Goal: Task Accomplishment & Management: Use online tool/utility

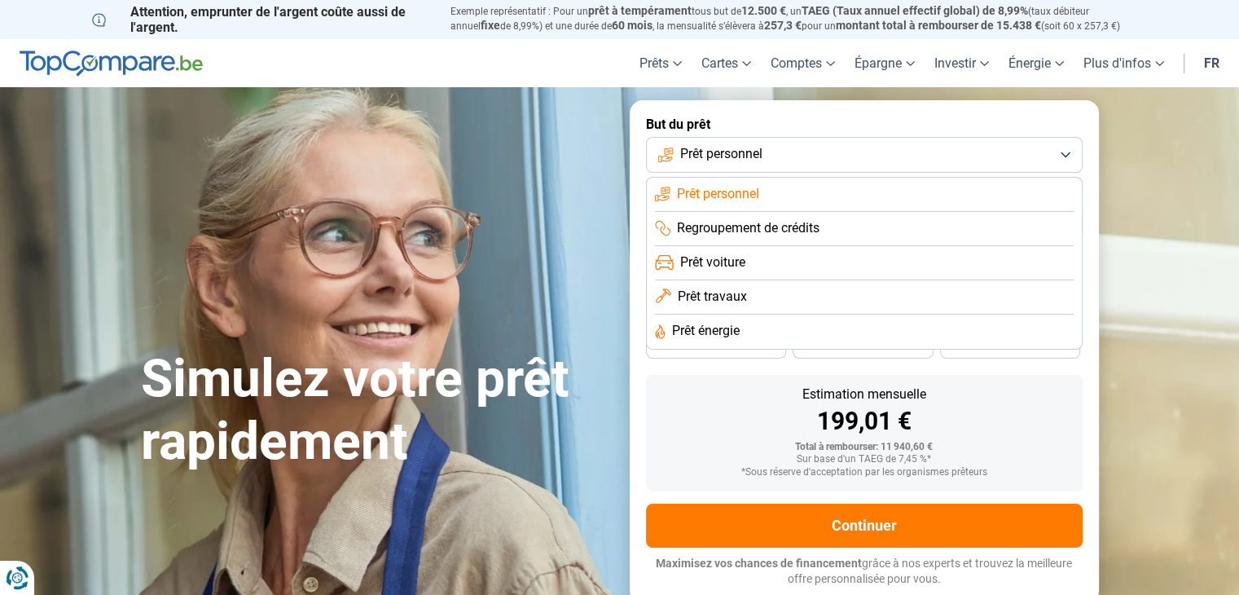
click at [713, 314] on li "Prêt énergie" at bounding box center [864, 331] width 419 height 34
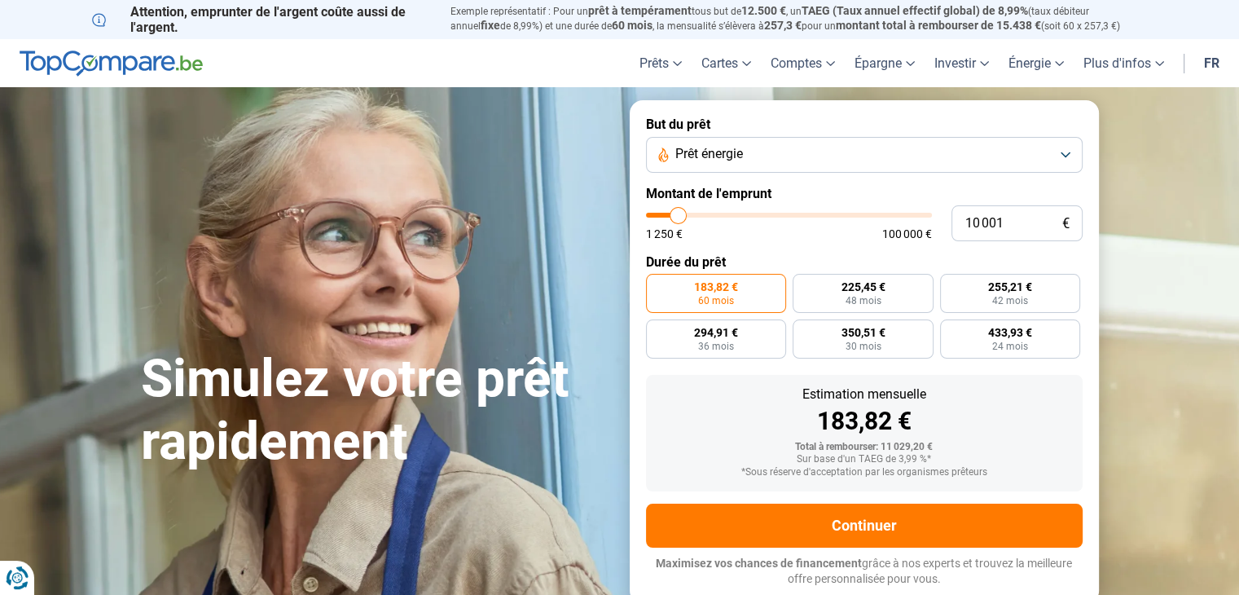
click at [733, 154] on span "Prêt énergie" at bounding box center [709, 154] width 68 height 18
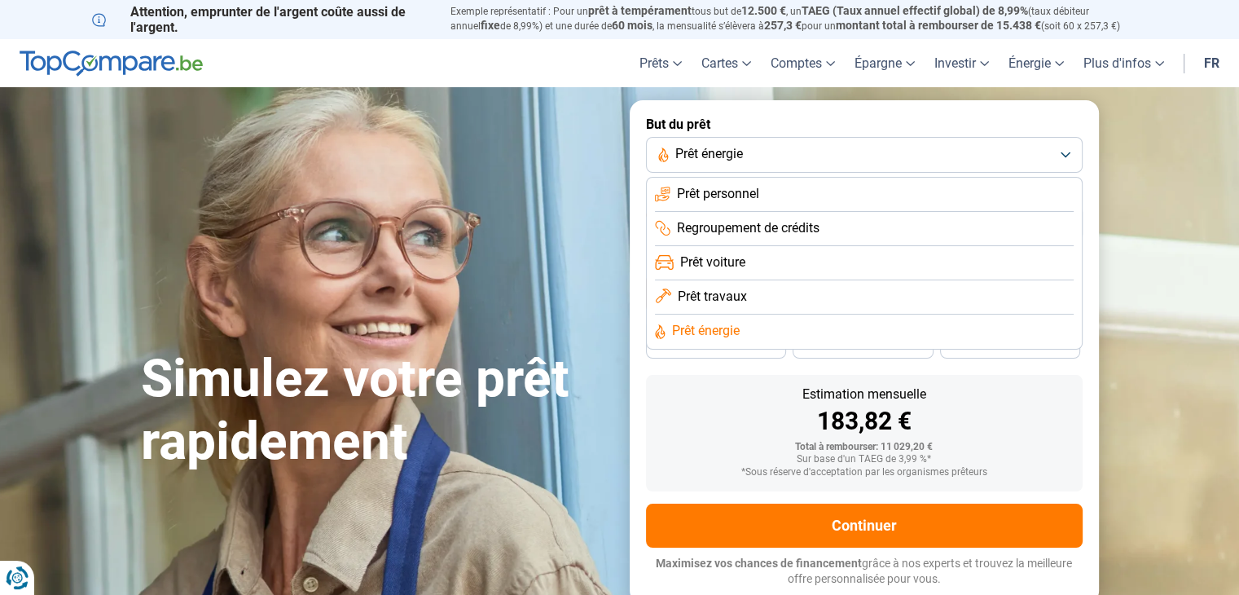
click at [687, 303] on span "Prêt travaux" at bounding box center [712, 297] width 69 height 18
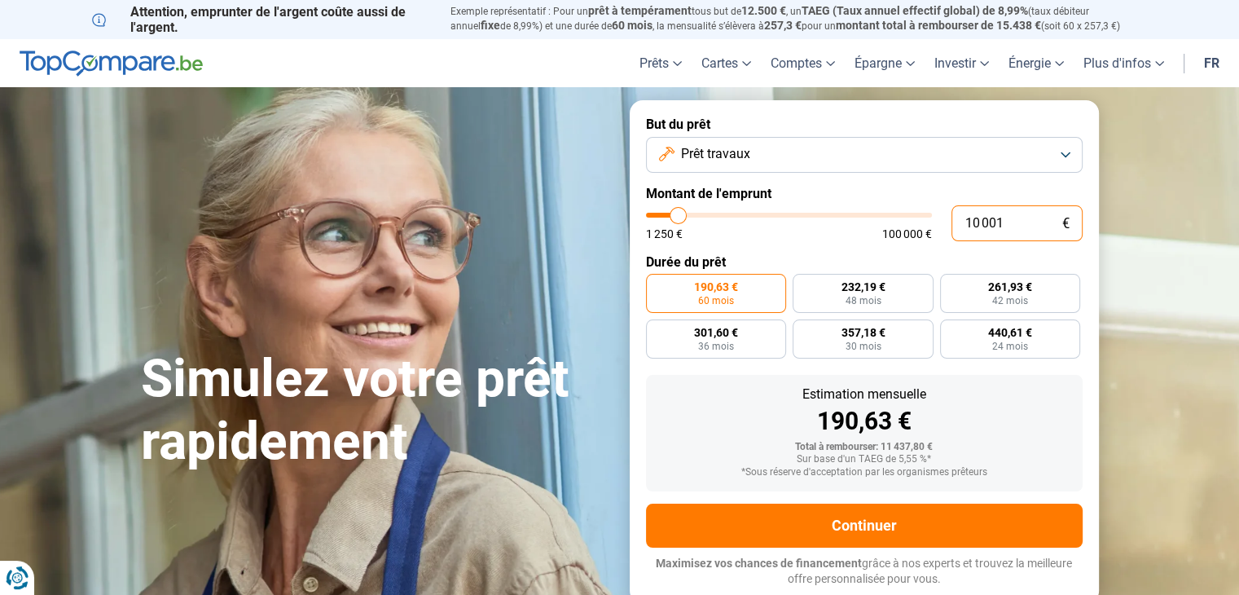
click at [974, 217] on input "10 001" at bounding box center [1016, 223] width 131 height 36
type input "4"
type input "1250"
type input "40"
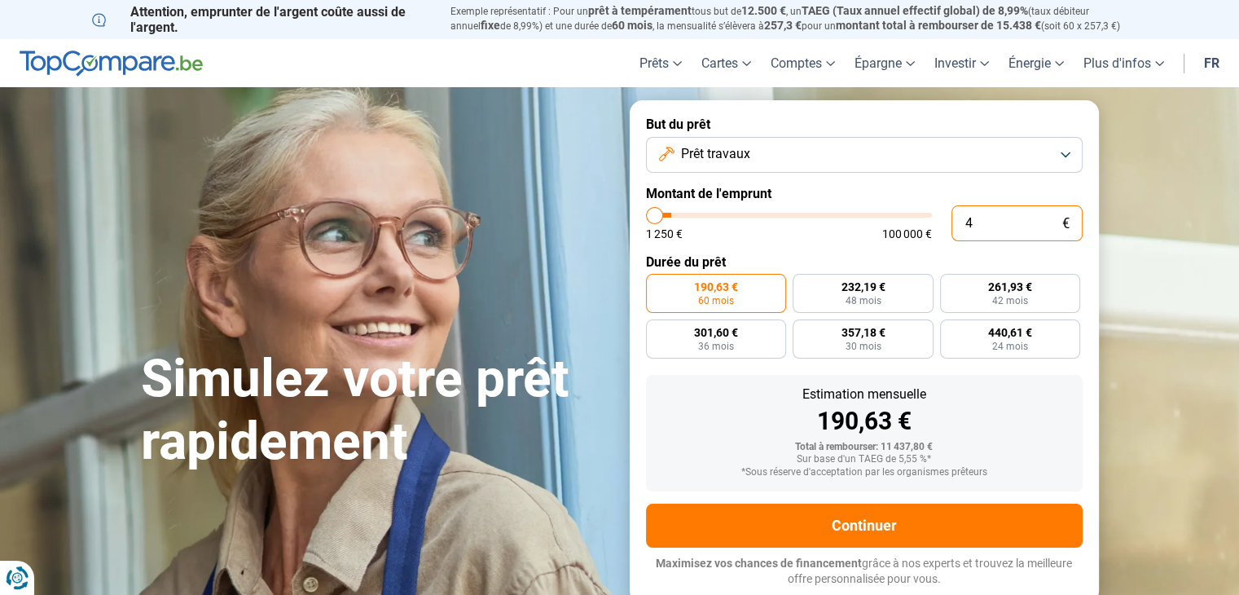
type input "1250"
type input "400"
type input "1250"
type input "4 000"
type input "4000"
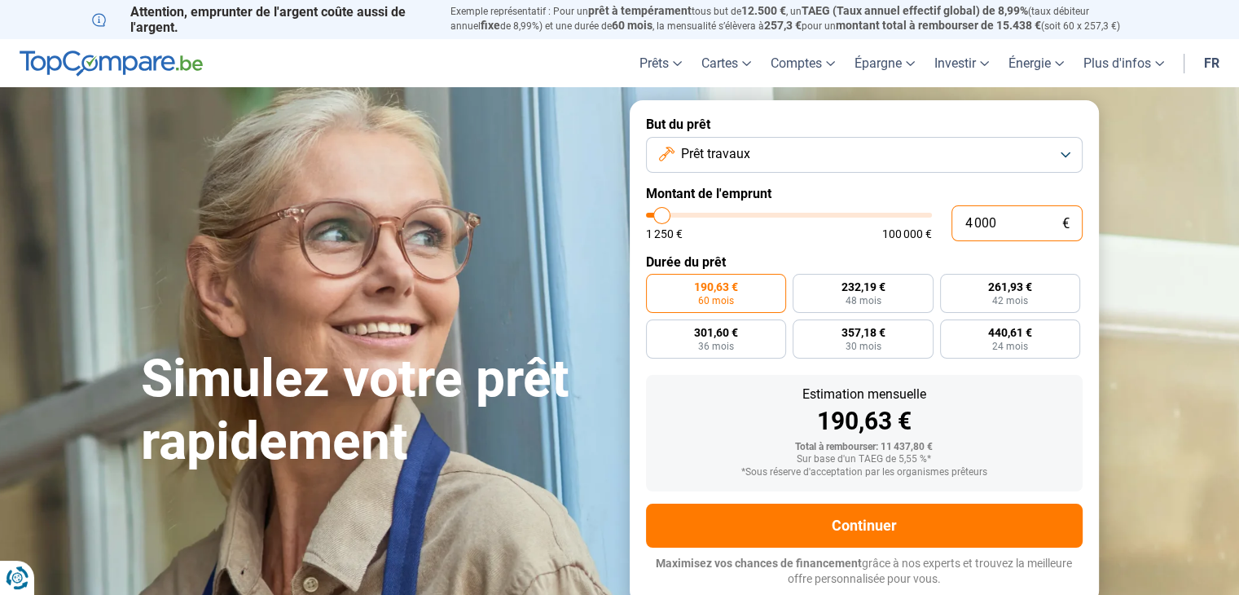
type input "40 000"
type input "40000"
radio input "false"
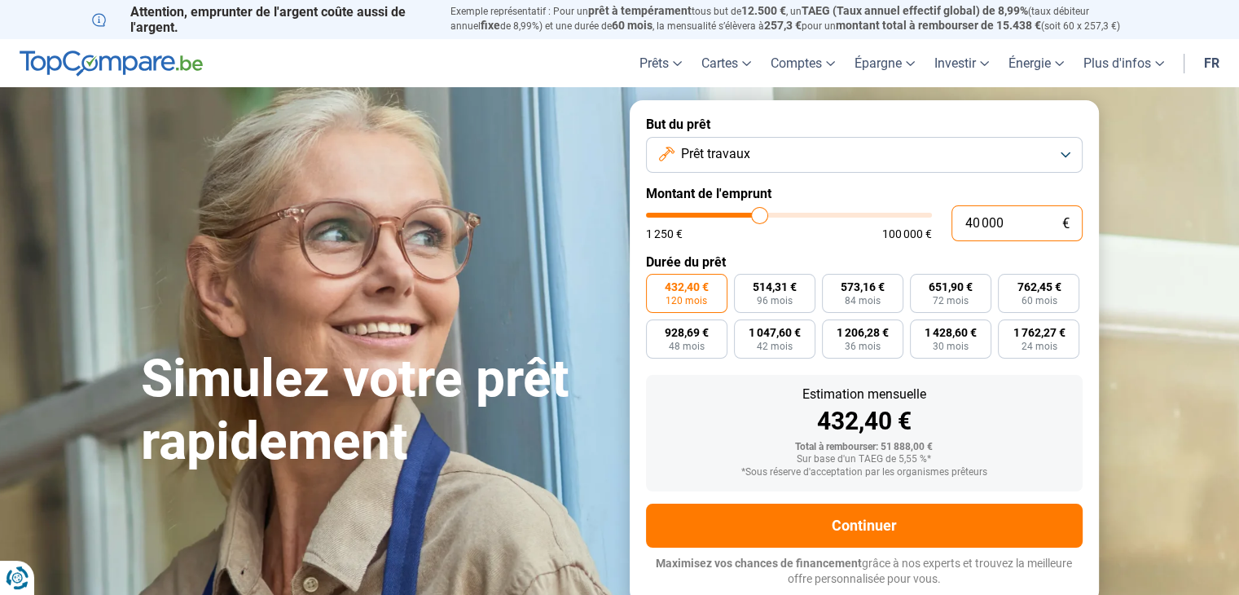
type input "40 000"
